Goal: Ask a question

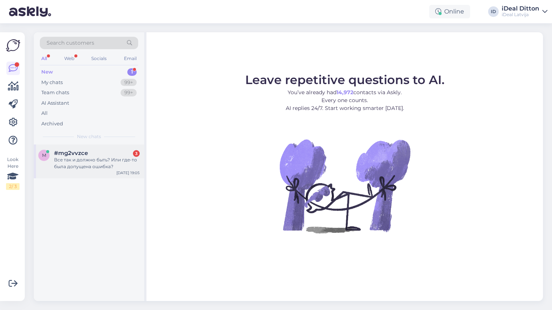
click at [119, 157] on div "Все так и должно быть? Или где-то была допущена ошибка?" at bounding box center [97, 164] width 86 height 14
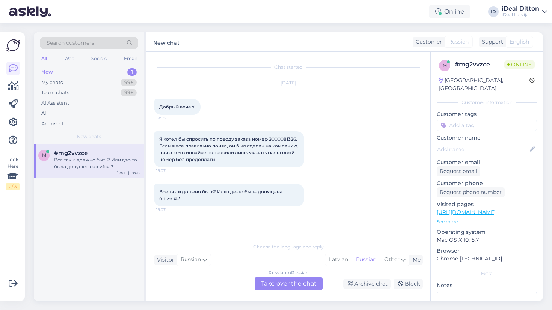
click at [284, 140] on span "Я хотел бы спросить по поводу заказа номер 2000081326. Если я все правильно пон…" at bounding box center [229, 149] width 141 height 26
copy span "2000081326"
click at [290, 283] on div "Russian to Russian Take over the chat" at bounding box center [289, 284] width 68 height 14
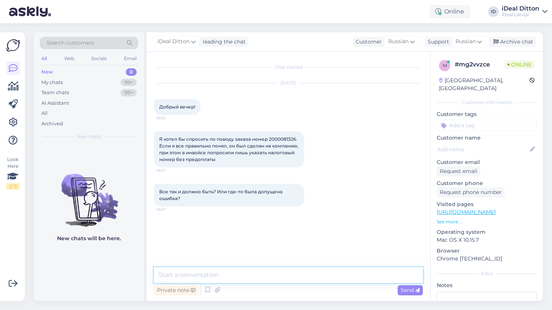
click at [267, 268] on textarea at bounding box center [288, 276] width 269 height 16
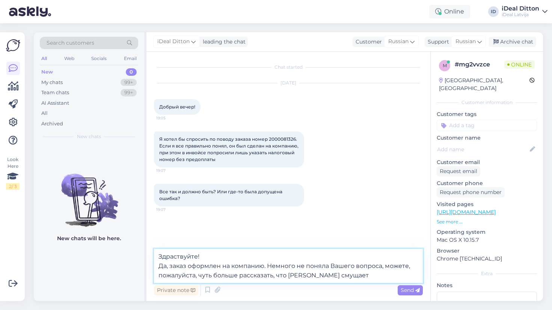
type textarea "Здраствуйте! Да, заказ оформлен на компанию. Немного не поняла Вашего вопроса, …"
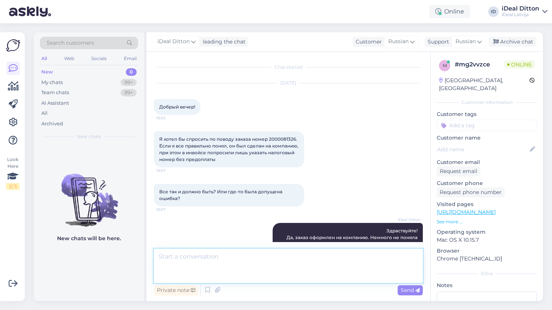
scroll to position [7, 0]
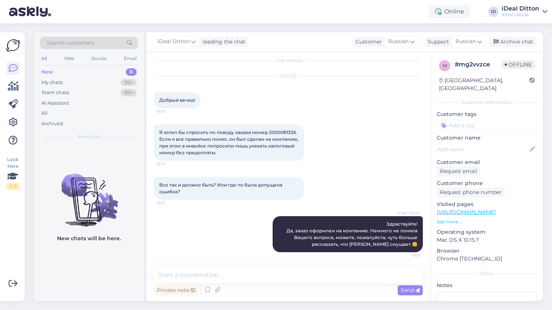
click at [219, 228] on div "iDeal Ditton Здраствуйте! Да, заказ оформлен на компанию. Немного не поняла Ваш…" at bounding box center [288, 234] width 269 height 53
